Goal: Book appointment/travel/reservation

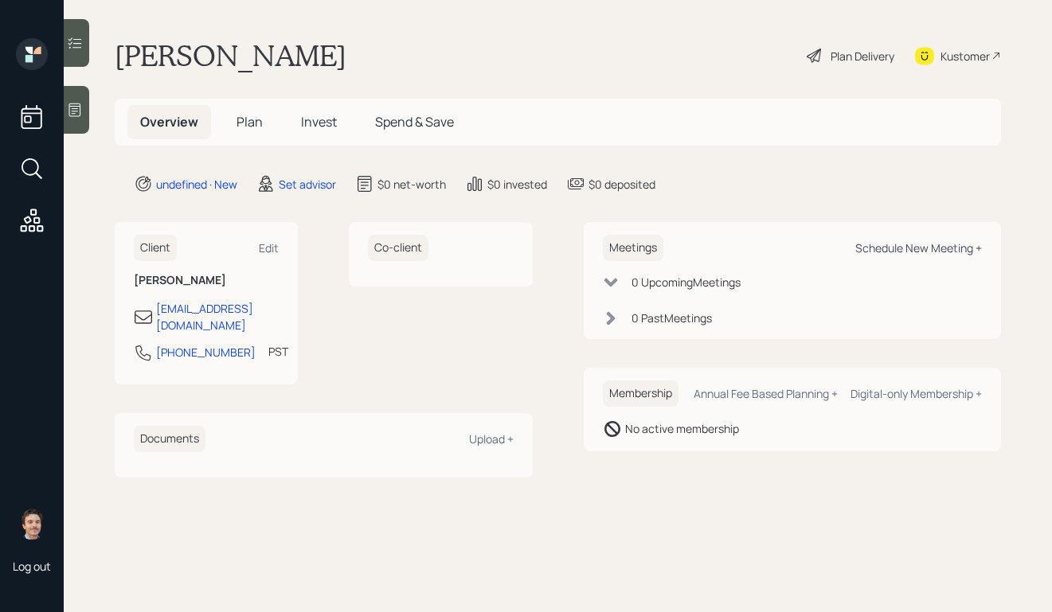
click at [875, 245] on div "Schedule New Meeting +" at bounding box center [918, 248] width 127 height 15
select select "round-[PERSON_NAME]"
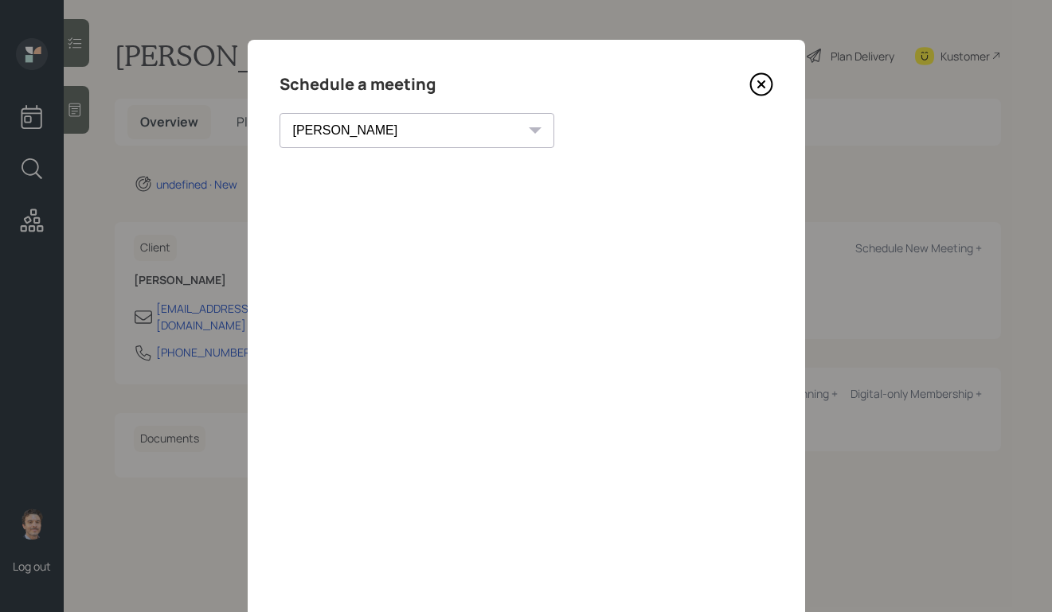
click at [765, 84] on icon at bounding box center [761, 84] width 24 height 24
